Goal: Find specific page/section: Find specific page/section

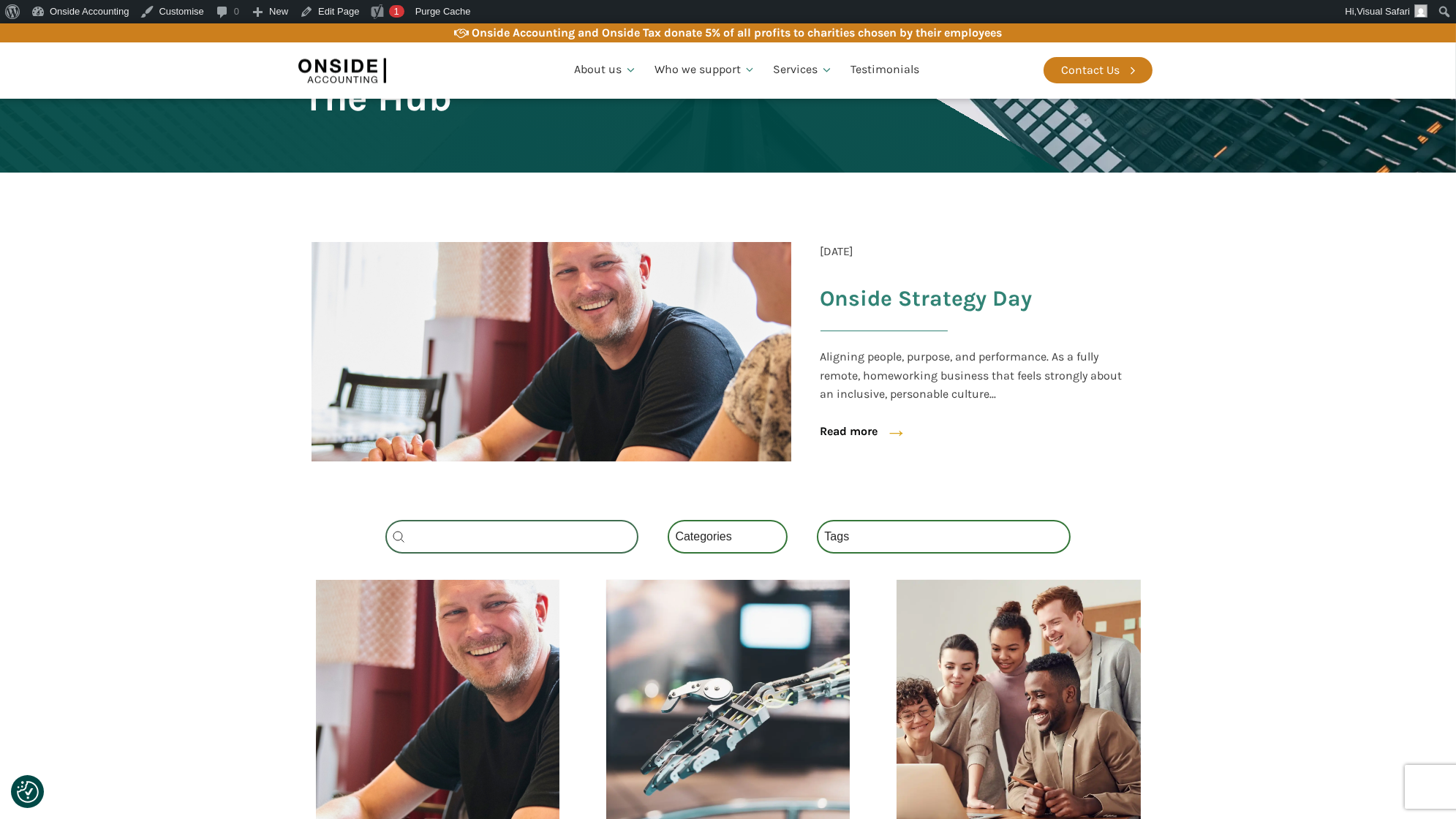
scroll to position [413, 0]
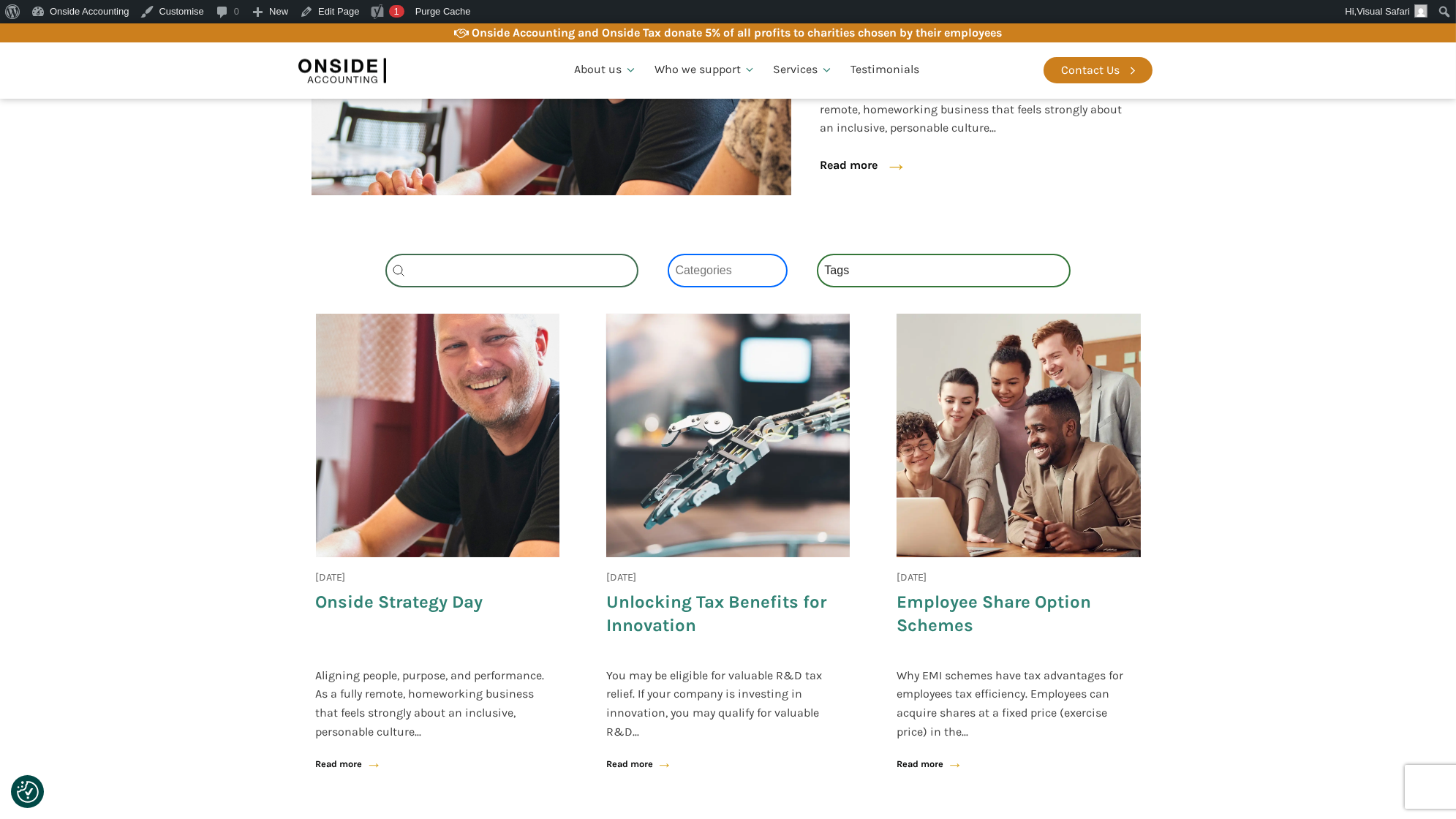
click at [735, 274] on select "Categories All (4) News (2) Blog (1) Fact Sheets (1)" at bounding box center [727, 271] width 120 height 34
select select "fact-sheets"
click at [668, 254] on select "Categories All (4) News (2) Blog (1) Fact Sheets (1)" at bounding box center [727, 271] width 120 height 34
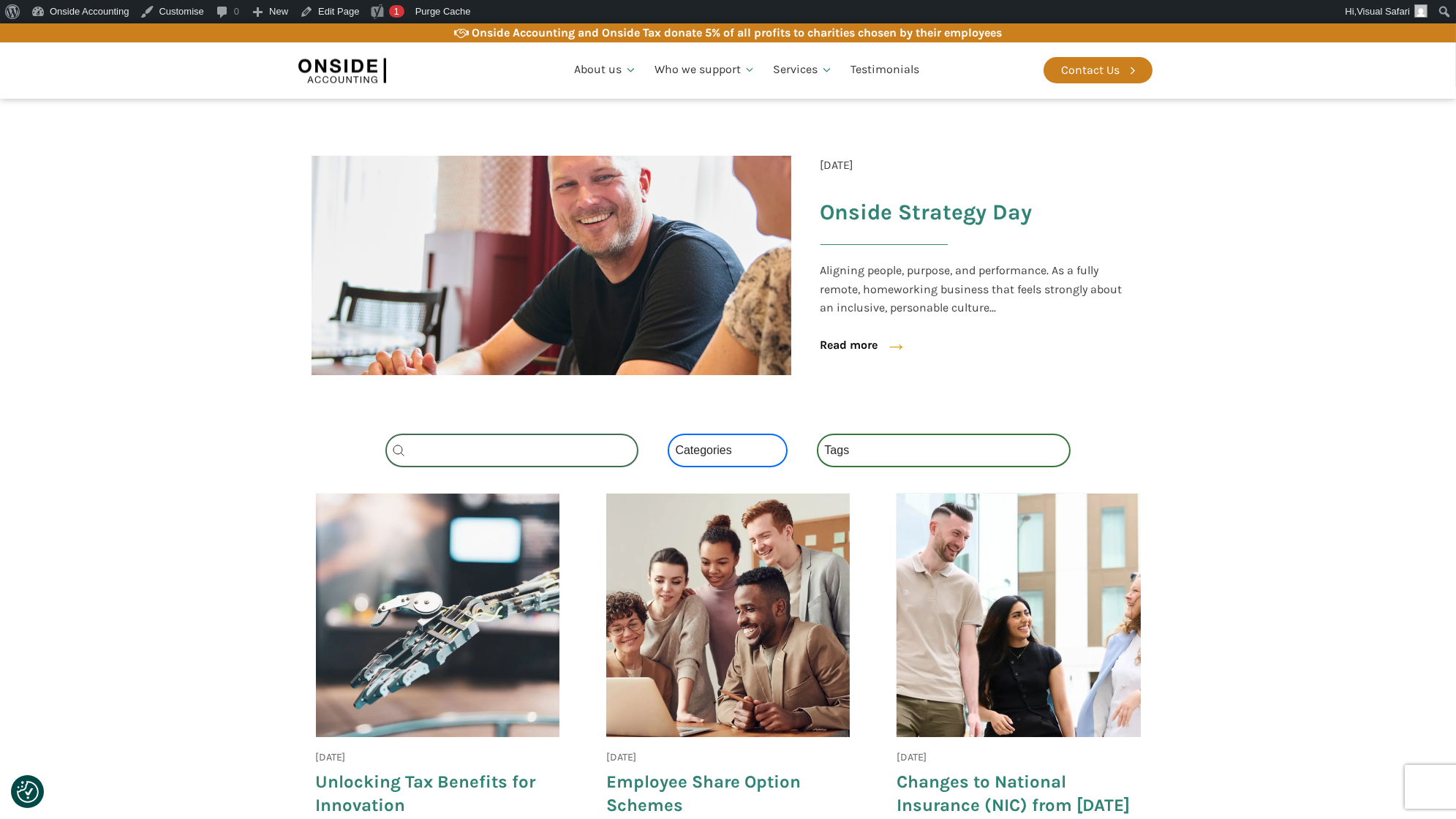
scroll to position [244, 0]
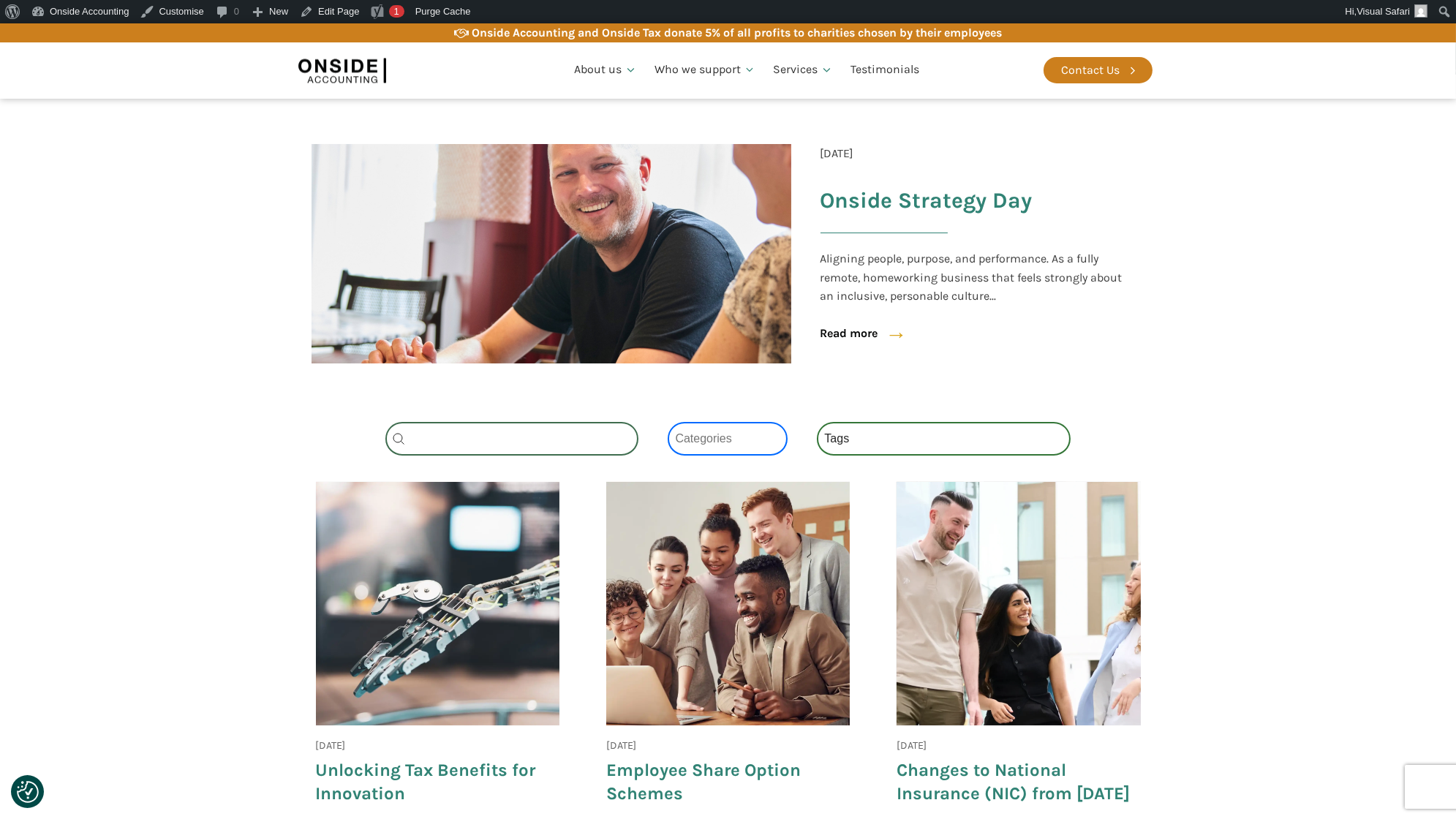
click at [692, 426] on select "Categories All (4) News (2) Blog (1) Fact Sheets (1)" at bounding box center [727, 439] width 120 height 34
select select "fact-sheets"
click at [668, 422] on select "Categories All (4) News (2) Blog (1) Fact Sheets (1)" at bounding box center [727, 439] width 120 height 34
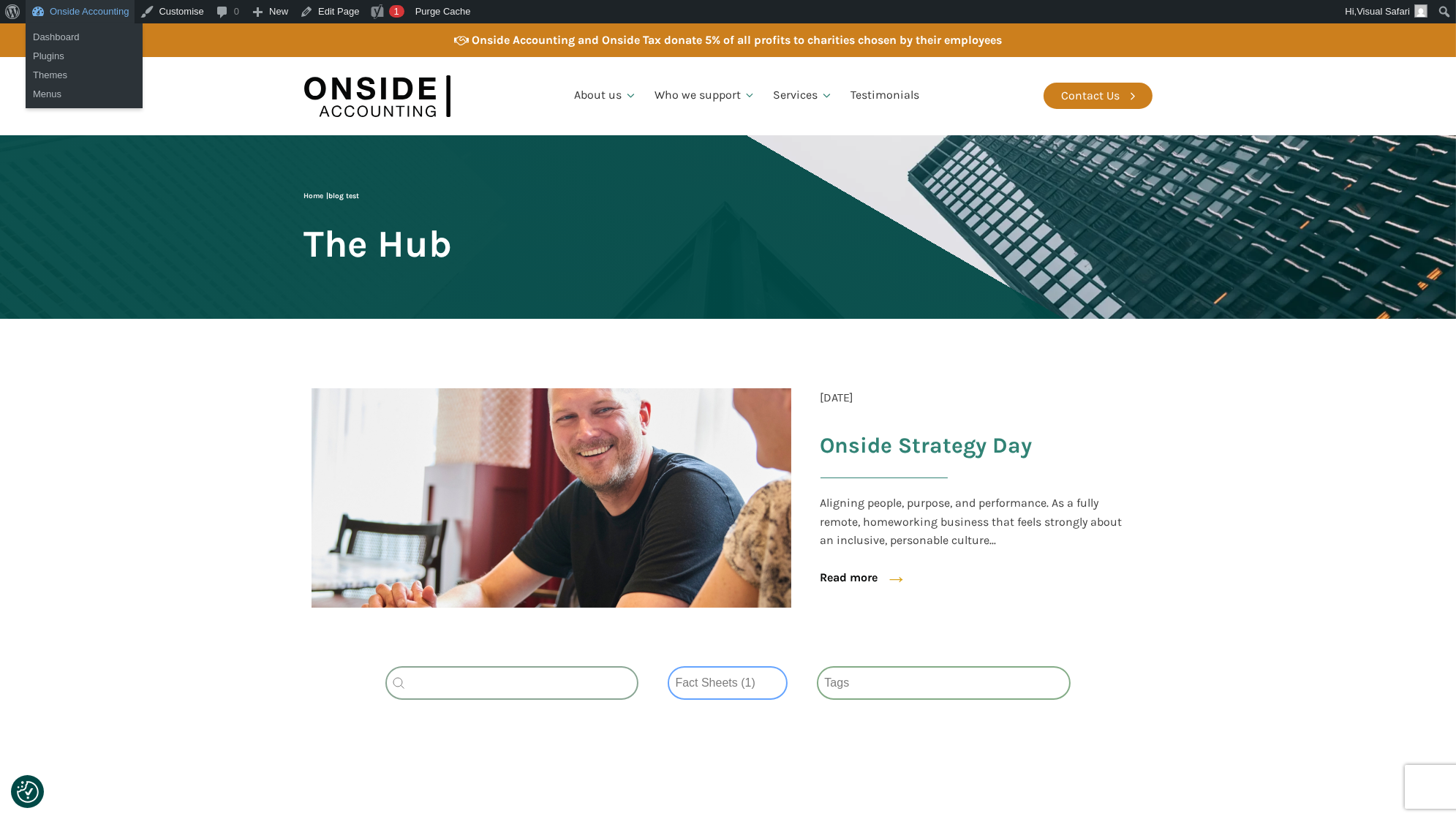
select select
